Goal: Obtain resource: Obtain resource

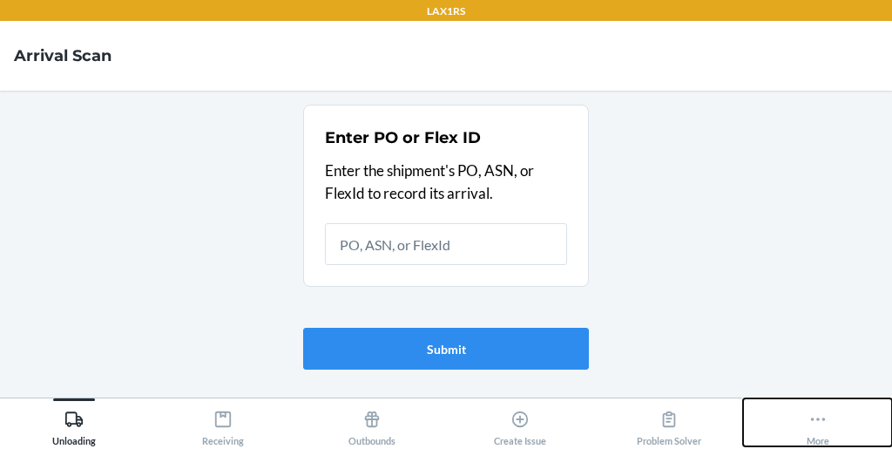
click at [802, 424] on button "More" at bounding box center [817, 422] width 149 height 48
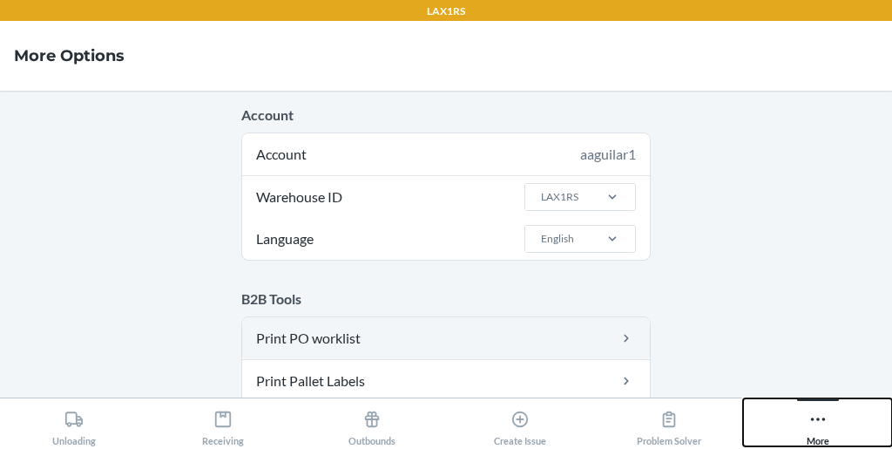
scroll to position [121, 0]
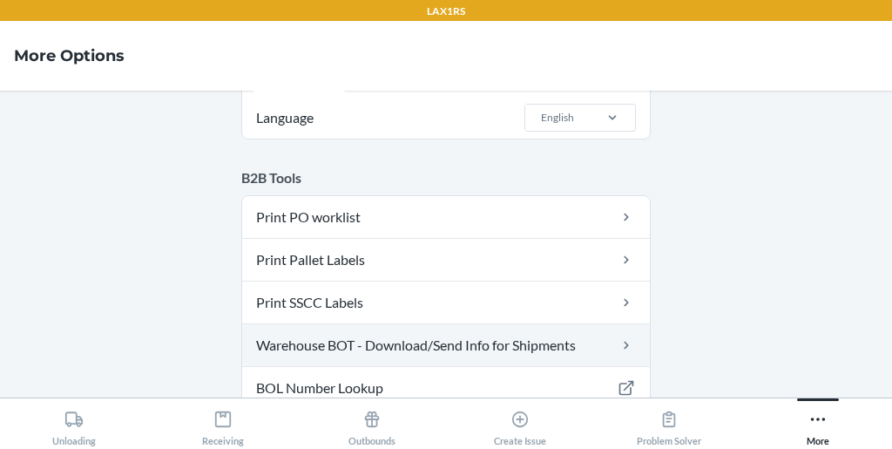
click at [450, 339] on link "Warehouse BOT - Download/Send Info for Shipments" at bounding box center [446, 345] width 408 height 42
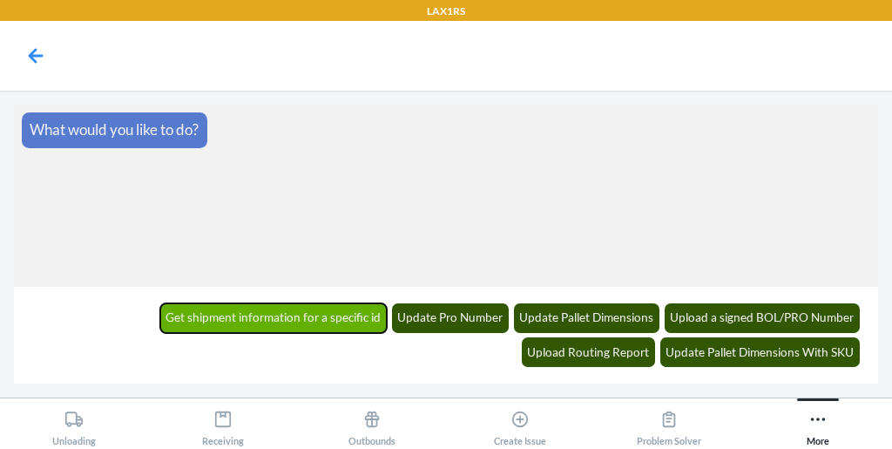
click at [177, 318] on button "Get shipment information for a specific id" at bounding box center [273, 318] width 227 height 30
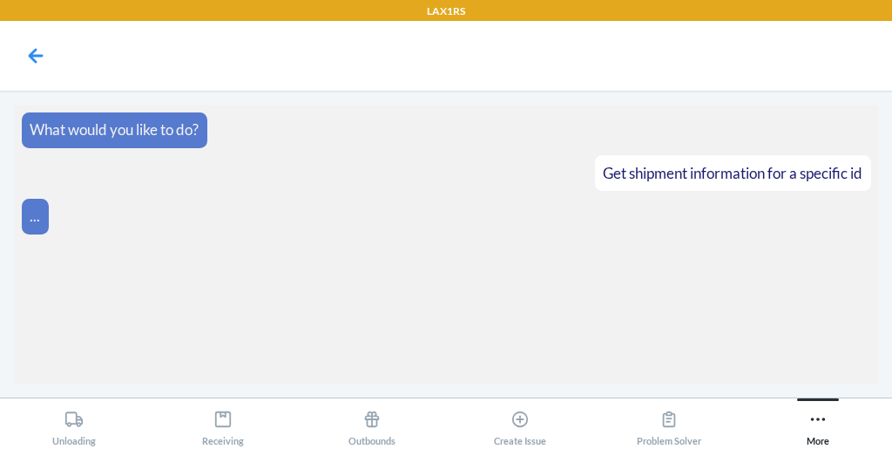
click at [671, 315] on section "What would you like to do? Get shipment information for a specific id ..." at bounding box center [446, 244] width 864 height 279
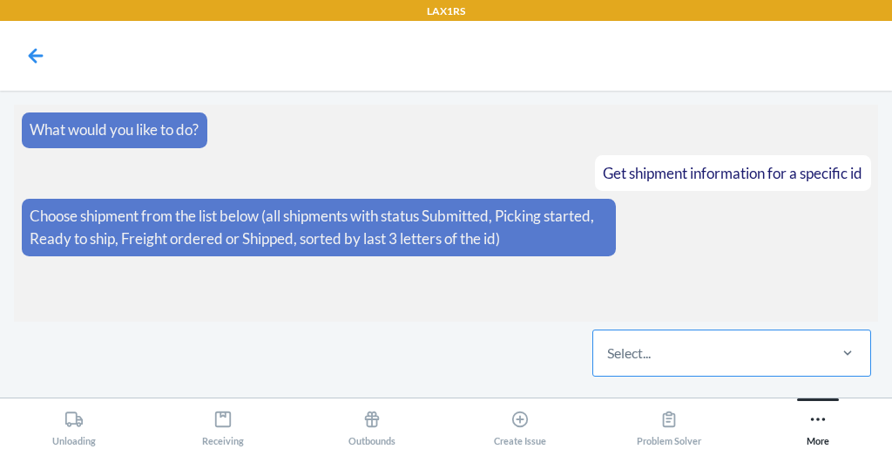
click at [645, 346] on div "Select..." at bounding box center [629, 352] width 44 height 21
click at [609, 346] on input "Select..." at bounding box center [608, 352] width 2 height 21
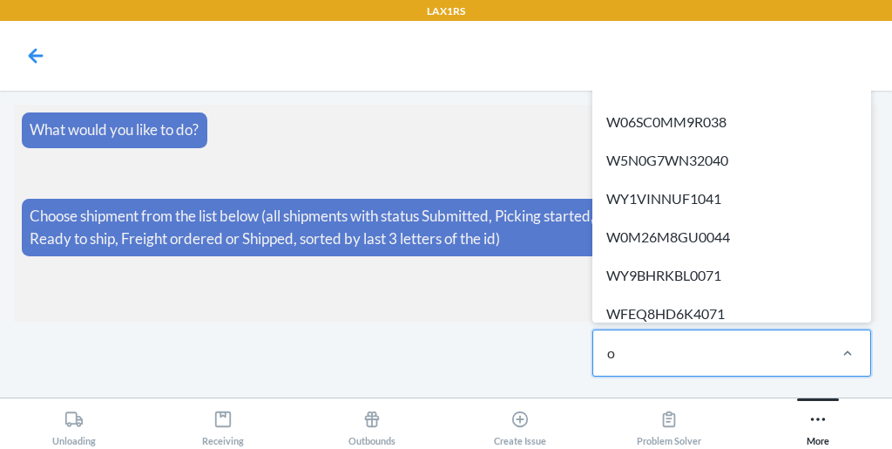
type input "o1"
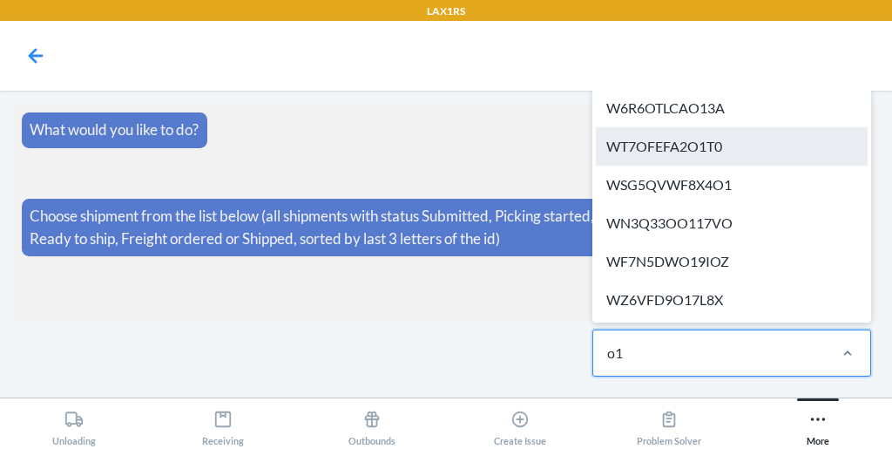
click at [713, 140] on div "WT7OFEFA2O1T0" at bounding box center [732, 146] width 272 height 38
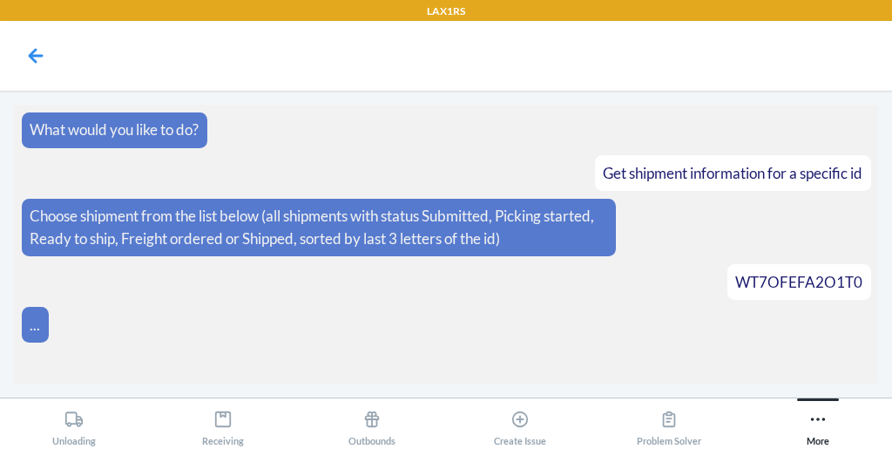
scroll to position [24, 0]
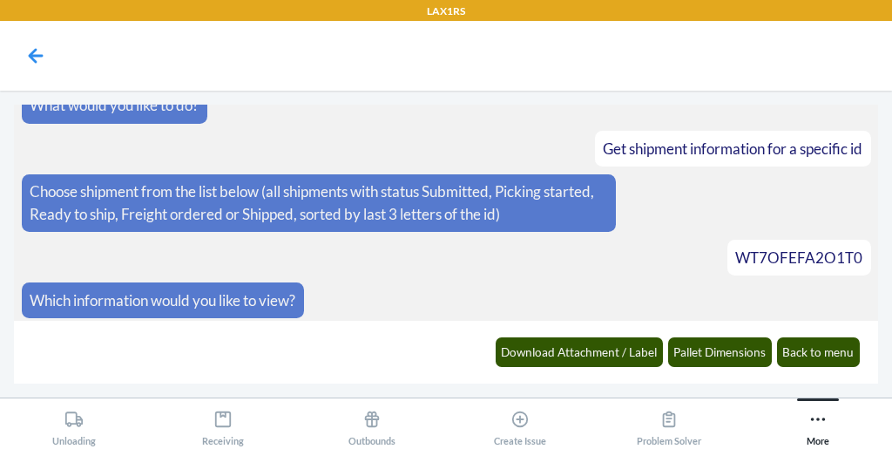
drag, startPoint x: 678, startPoint y: 351, endPoint x: 420, endPoint y: 382, distance: 259.8
click at [420, 382] on div "Download Attachment / Label Pallet Dimensions Back to menu" at bounding box center [446, 352] width 864 height 63
click at [730, 360] on button "Pallet Dimensions" at bounding box center [720, 352] width 105 height 30
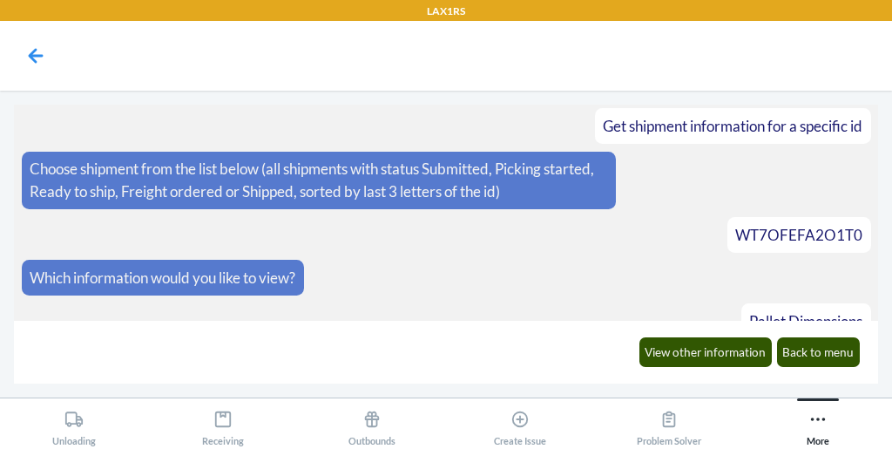
scroll to position [153, 0]
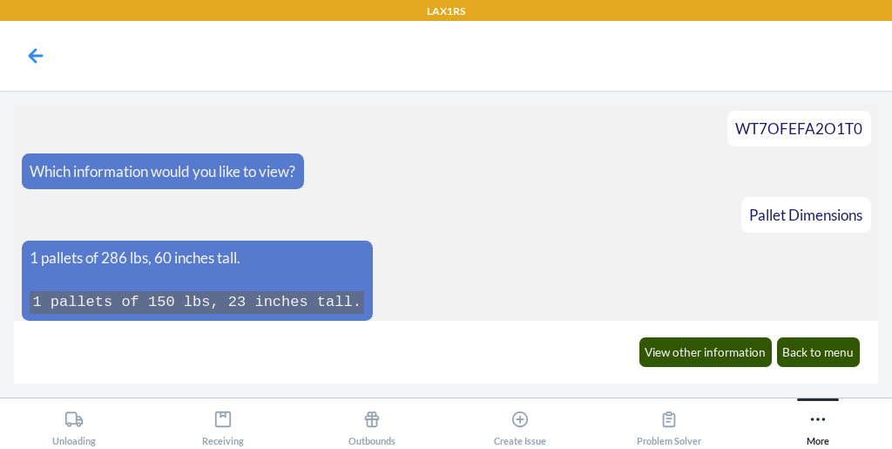
click at [761, 133] on span "WT7OFEFA2O1T0" at bounding box center [798, 128] width 127 height 18
drag, startPoint x: 761, startPoint y: 119, endPoint x: 449, endPoint y: 141, distance: 312.7
click at [449, 141] on article "WT7OFEFA2O1T0" at bounding box center [446, 129] width 849 height 36
click at [765, 126] on span "WT7OFEFA2O1T0" at bounding box center [798, 128] width 127 height 18
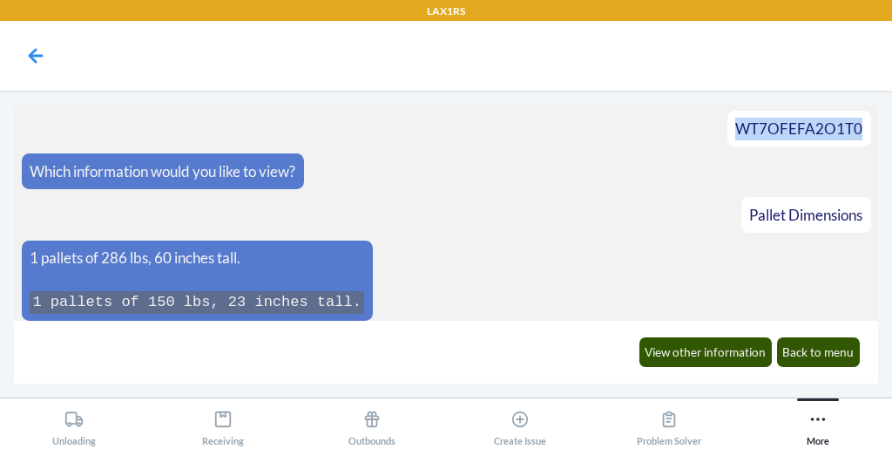
copy span "WT7OFEFA2O1T0"
click at [852, 364] on button "Back to menu" at bounding box center [819, 352] width 84 height 30
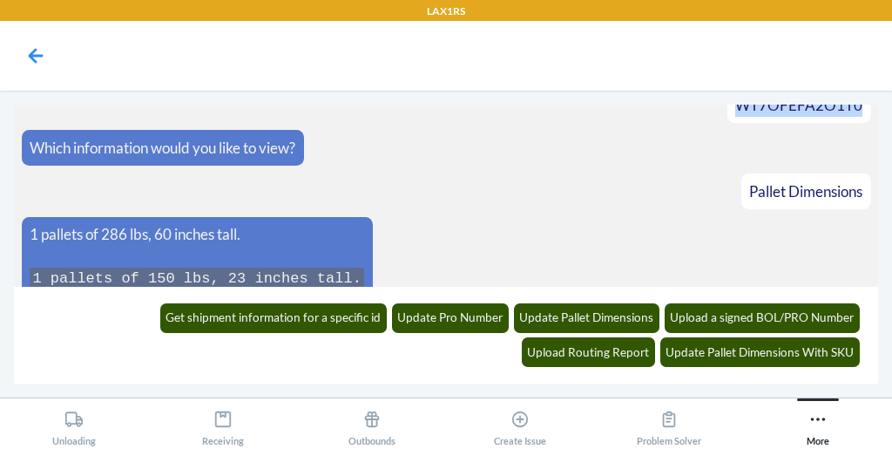
scroll to position [273, 0]
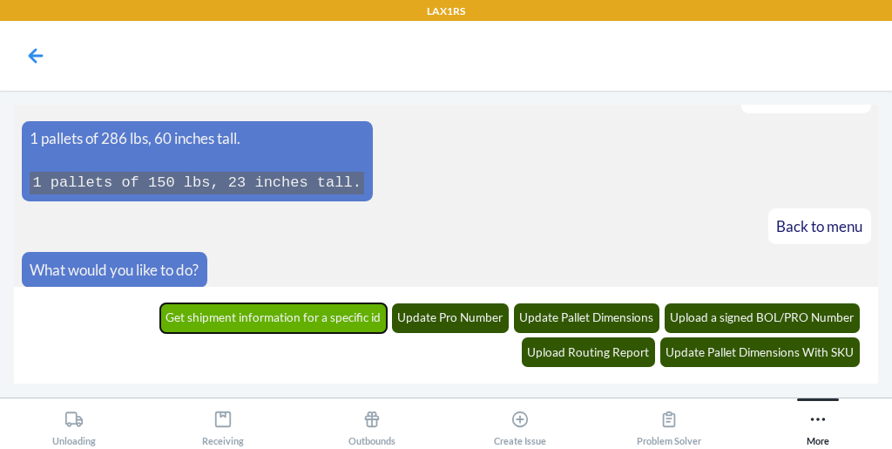
click at [166, 325] on button "Get shipment information for a specific id" at bounding box center [273, 318] width 227 height 30
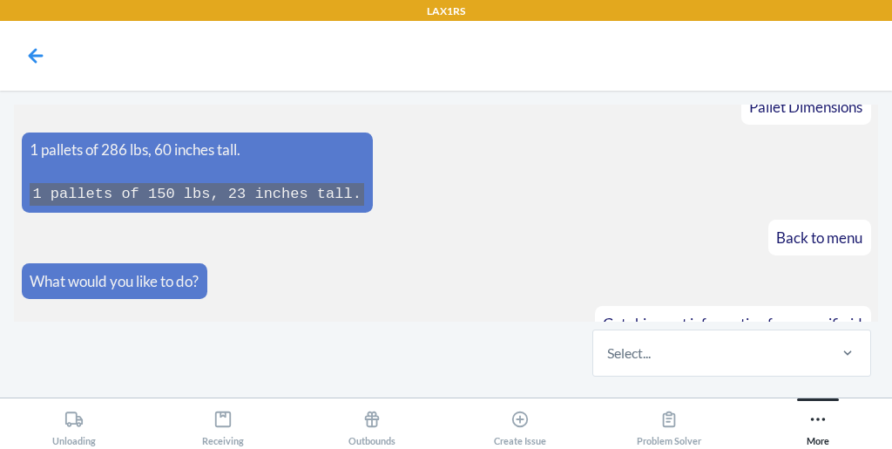
scroll to position [344, 0]
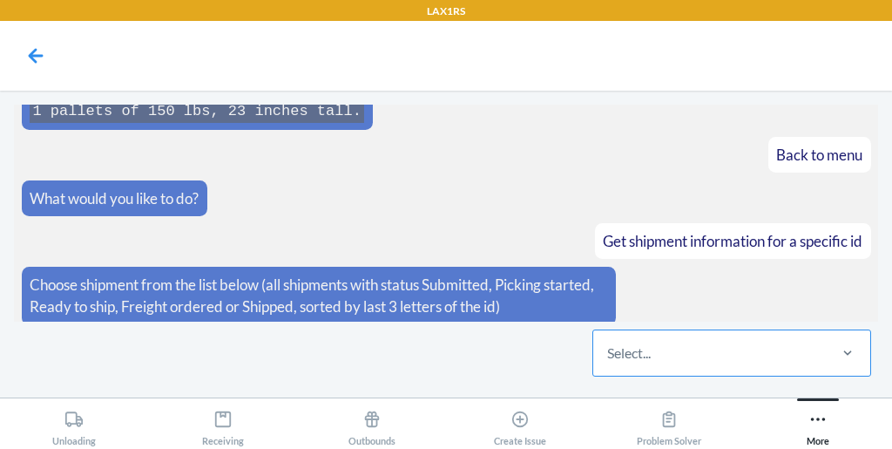
click at [702, 338] on div "Select..." at bounding box center [709, 352] width 232 height 45
click at [609, 342] on input "Select..." at bounding box center [608, 352] width 2 height 21
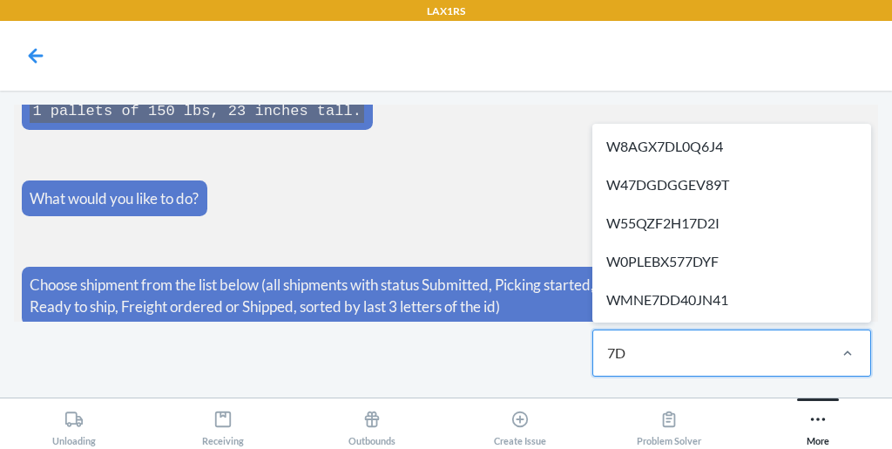
type input "7D2"
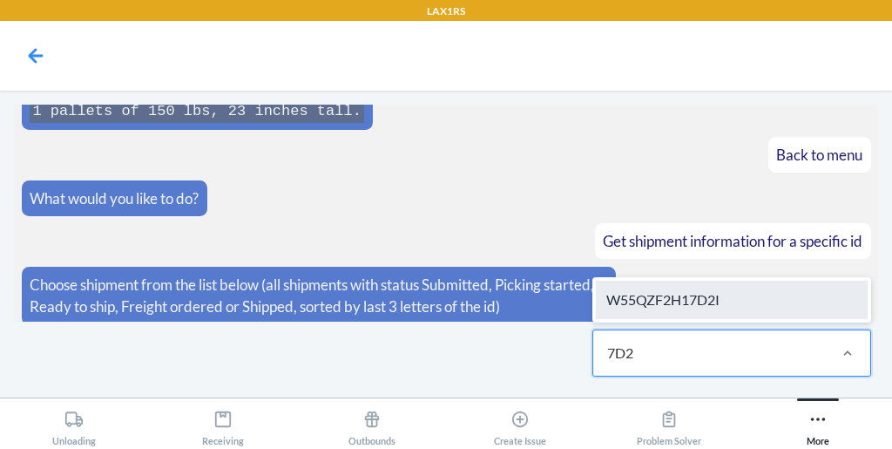
click at [707, 307] on div "W55QZF2H17D2I" at bounding box center [732, 300] width 272 height 38
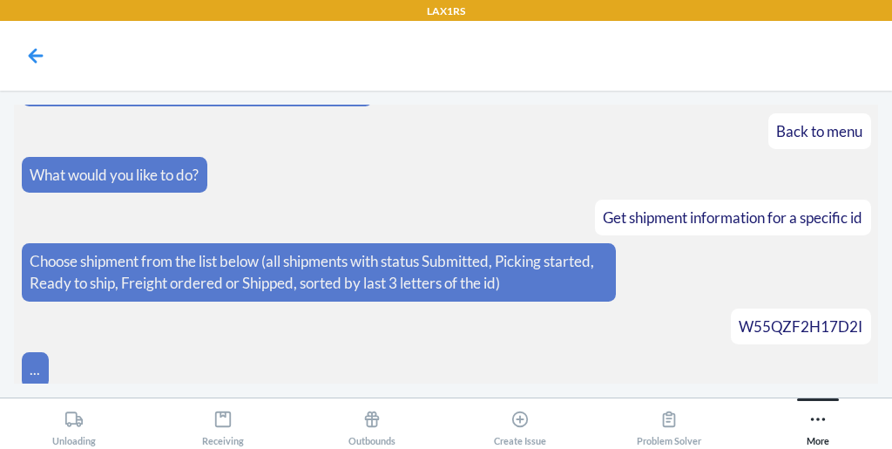
scroll to position [430, 0]
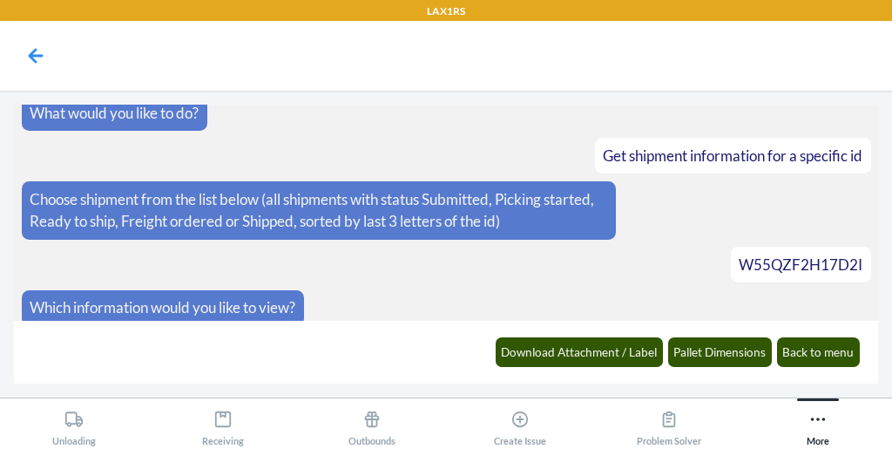
click at [782, 263] on div "W55QZF2H17D2I" at bounding box center [801, 265] width 124 height 23
copy span "W55QZF2H17D2I"
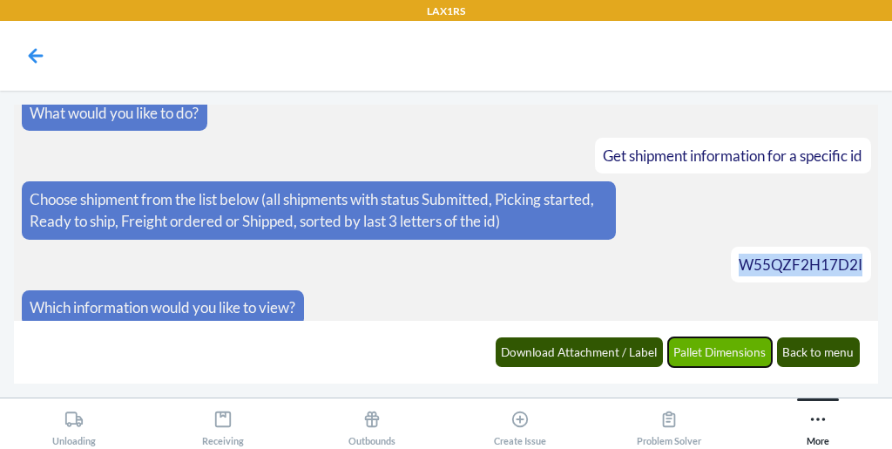
click at [743, 351] on button "Pallet Dimensions" at bounding box center [720, 352] width 105 height 30
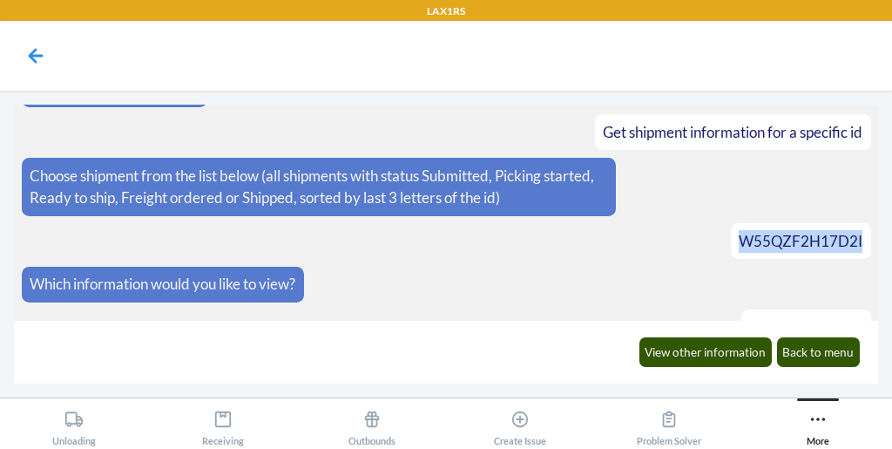
scroll to position [559, 0]
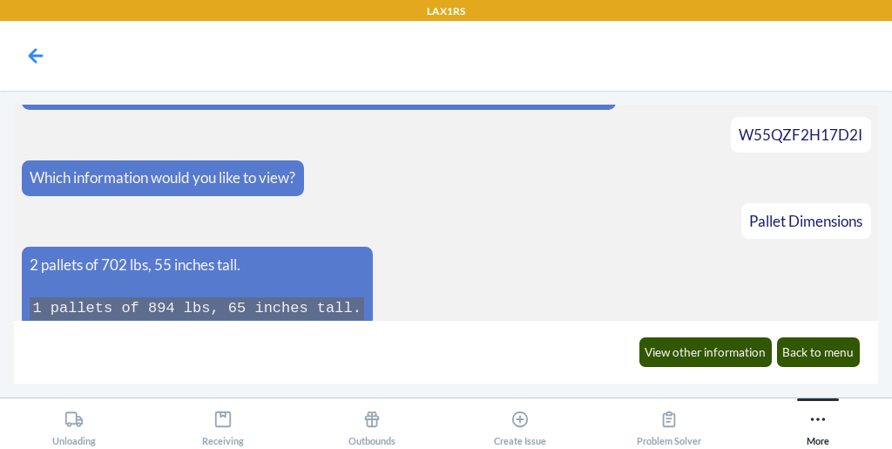
click at [537, 247] on article "2 pallets of 702 lbs, 55 inches tall. 1 pallets of 894 lbs, 65 inches tall." at bounding box center [446, 287] width 849 height 80
click at [829, 346] on button "Back to menu" at bounding box center [819, 352] width 84 height 30
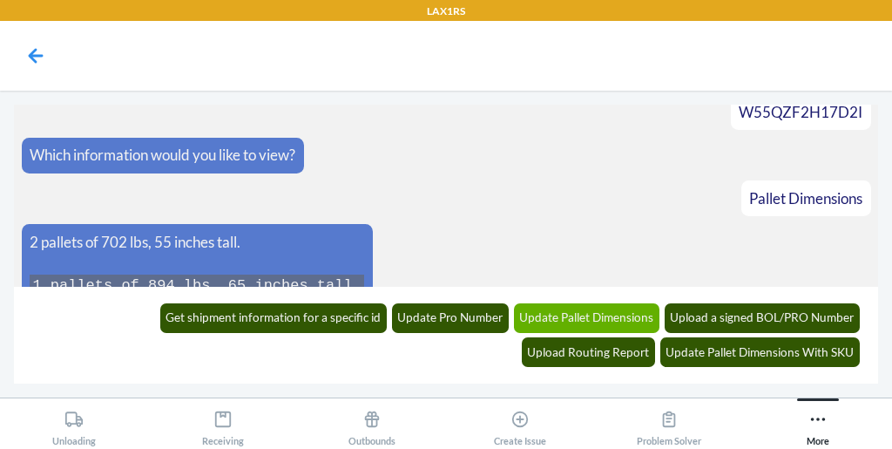
scroll to position [679, 0]
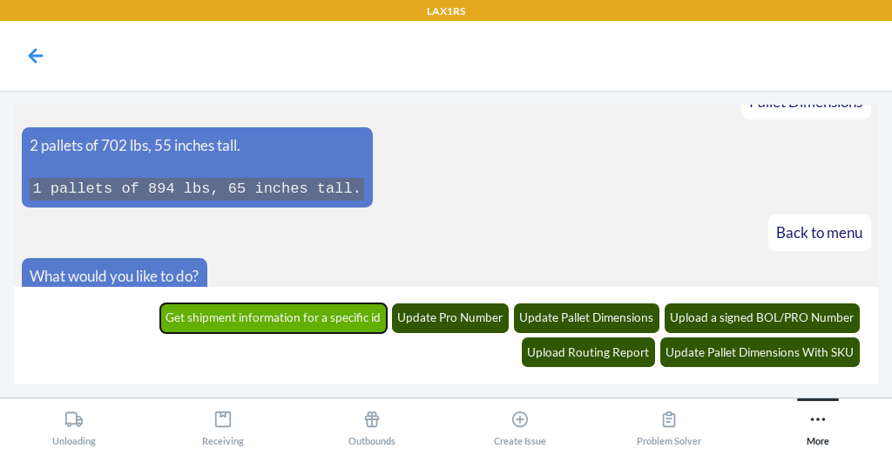
click at [220, 308] on button "Get shipment information for a specific id" at bounding box center [273, 318] width 227 height 30
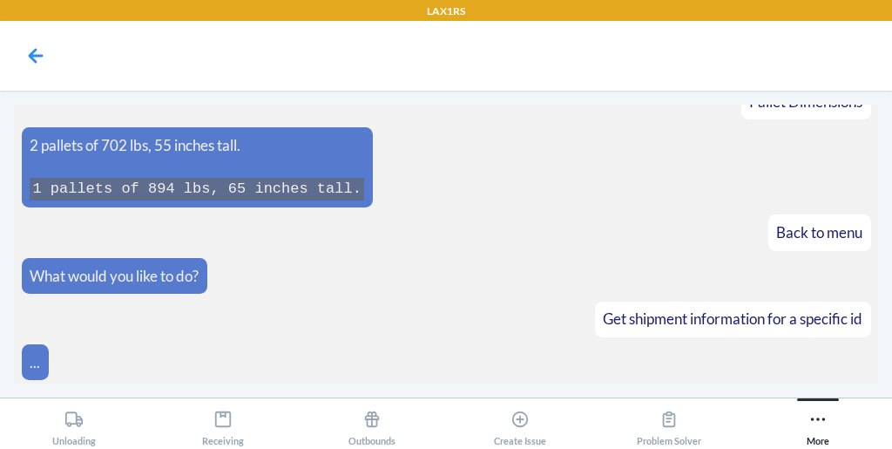
scroll to position [667, 0]
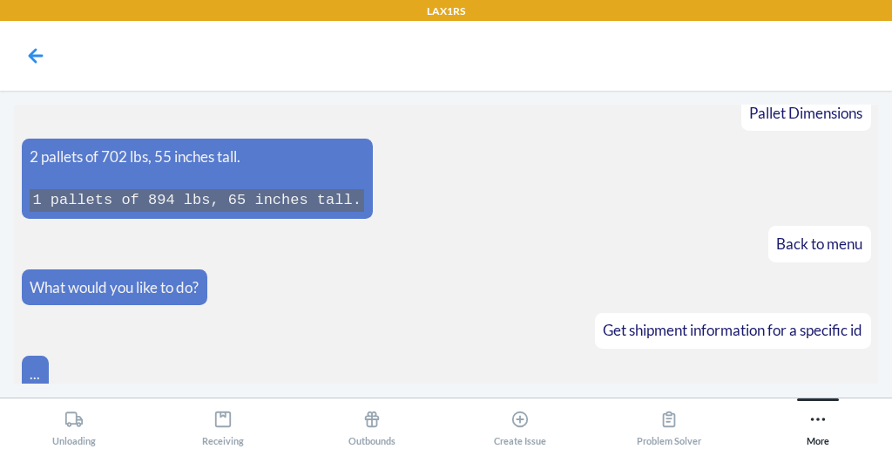
click at [679, 207] on section "What would you like to do? Get shipment information for a specific id Choose sh…" at bounding box center [446, 244] width 864 height 279
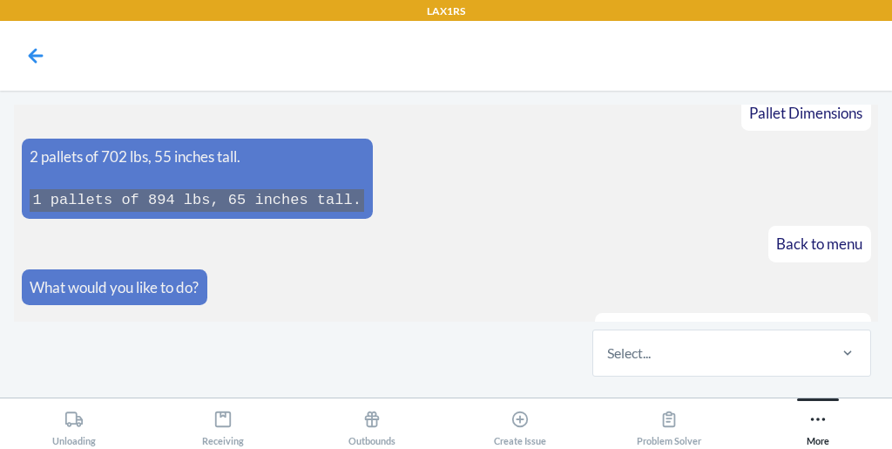
scroll to position [750, 0]
